Goal: Task Accomplishment & Management: Manage account settings

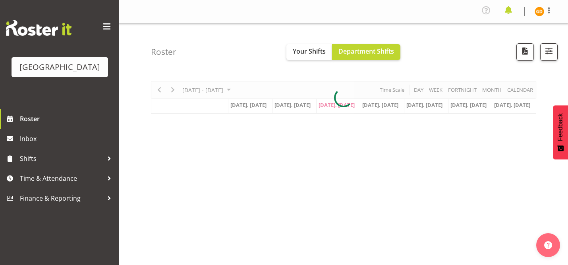
click at [507, 10] on span at bounding box center [508, 10] width 13 height 13
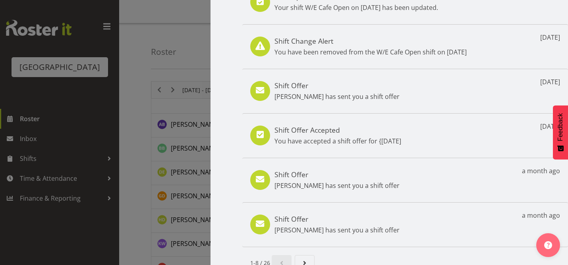
scroll to position [167, 0]
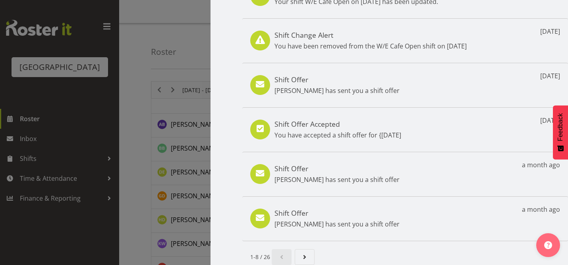
click at [82, 125] on div at bounding box center [284, 132] width 568 height 265
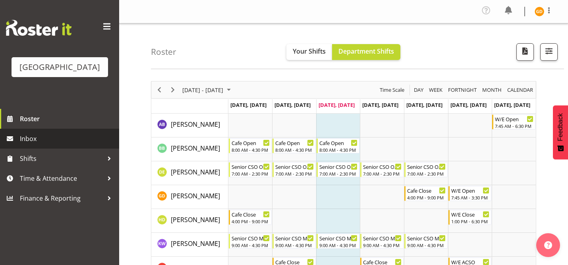
click at [60, 137] on span "Inbox" at bounding box center [67, 139] width 95 height 12
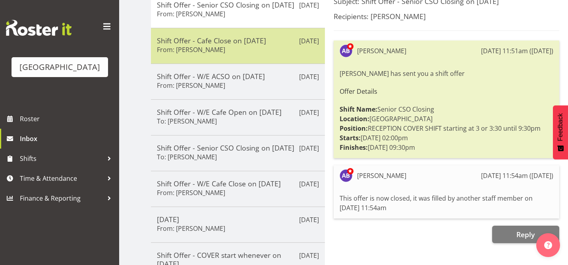
scroll to position [120, 0]
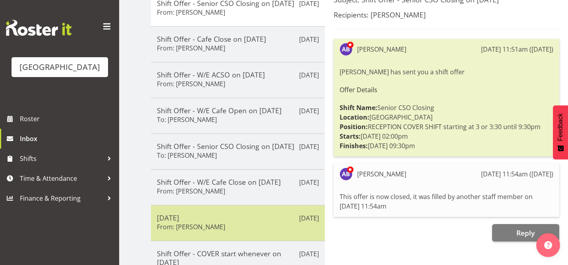
click at [205, 231] on h6 "From: Laurie Cook" at bounding box center [191, 227] width 68 height 8
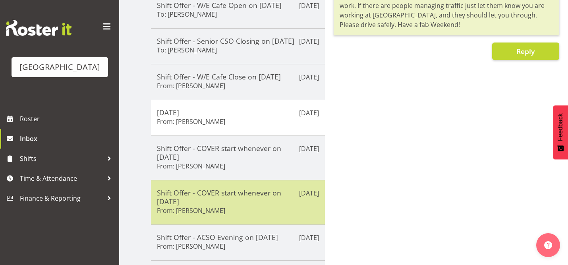
scroll to position [263, 0]
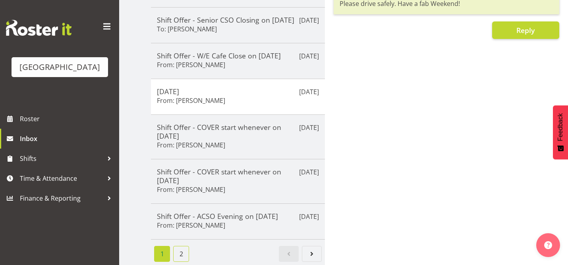
click at [180, 255] on link "2" at bounding box center [181, 254] width 16 height 16
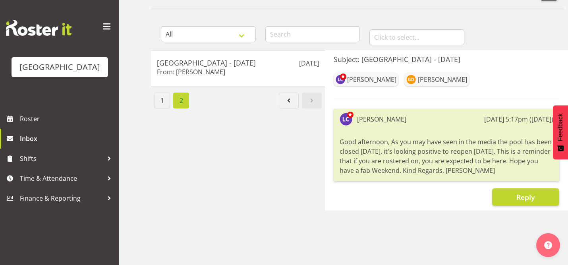
scroll to position [60, 0]
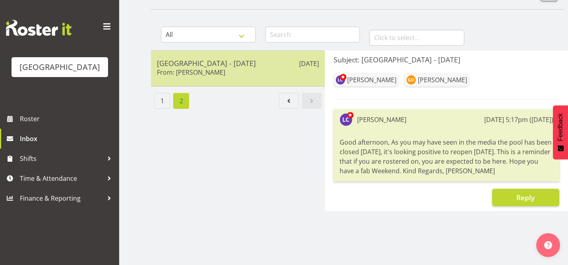
click at [247, 81] on div "Jul 4th Splash Palace - 5 July 2025 From: Laurie Cook" at bounding box center [238, 68] width 174 height 36
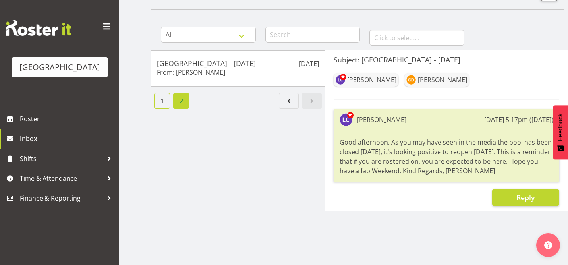
click at [163, 103] on link "1" at bounding box center [162, 101] width 16 height 16
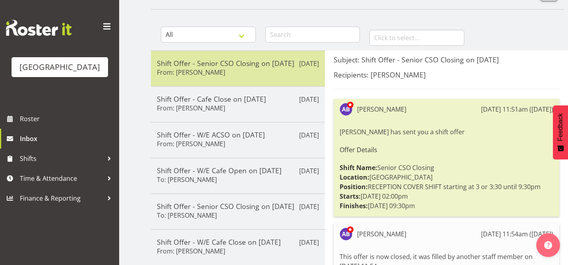
click at [223, 64] on h5 "Shift Offer - Senior CSO Closing on 25/08/25" at bounding box center [238, 63] width 162 height 9
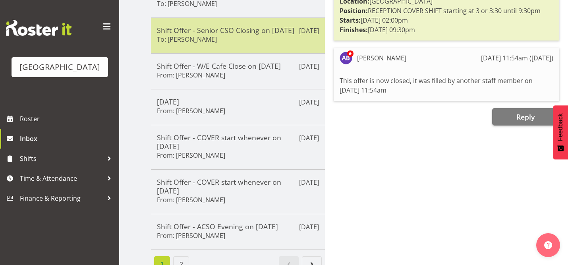
scroll to position [239, 0]
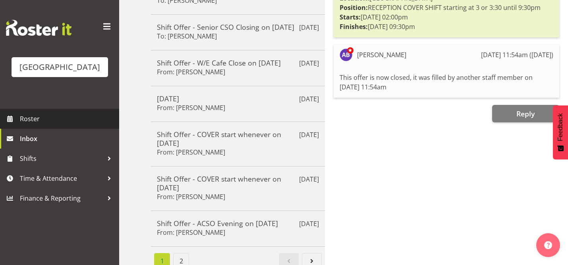
click at [61, 122] on span "Roster" at bounding box center [67, 119] width 95 height 12
